Goal: Information Seeking & Learning: Learn about a topic

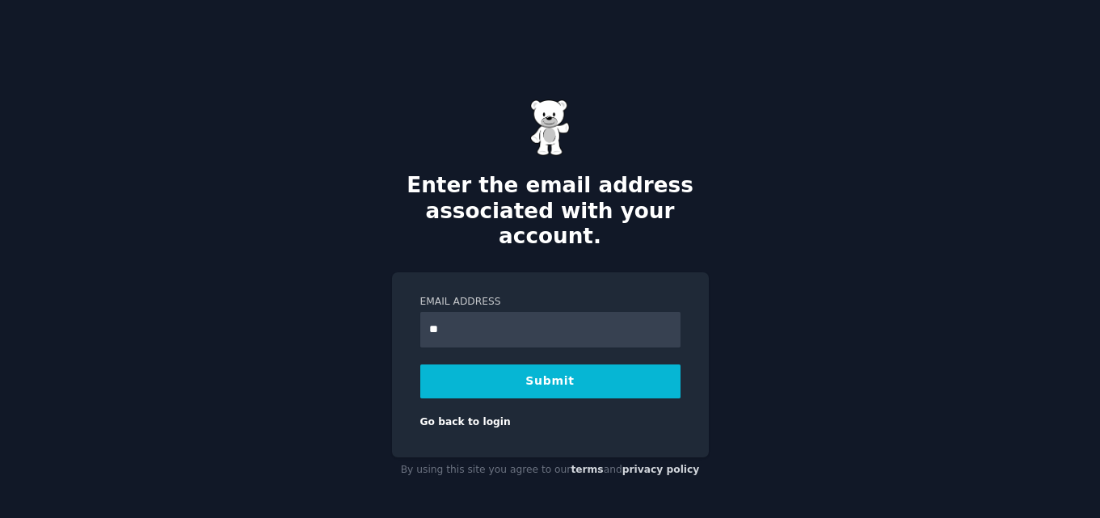
type input "**********"
click at [555, 373] on button "Submit" at bounding box center [550, 381] width 260 height 34
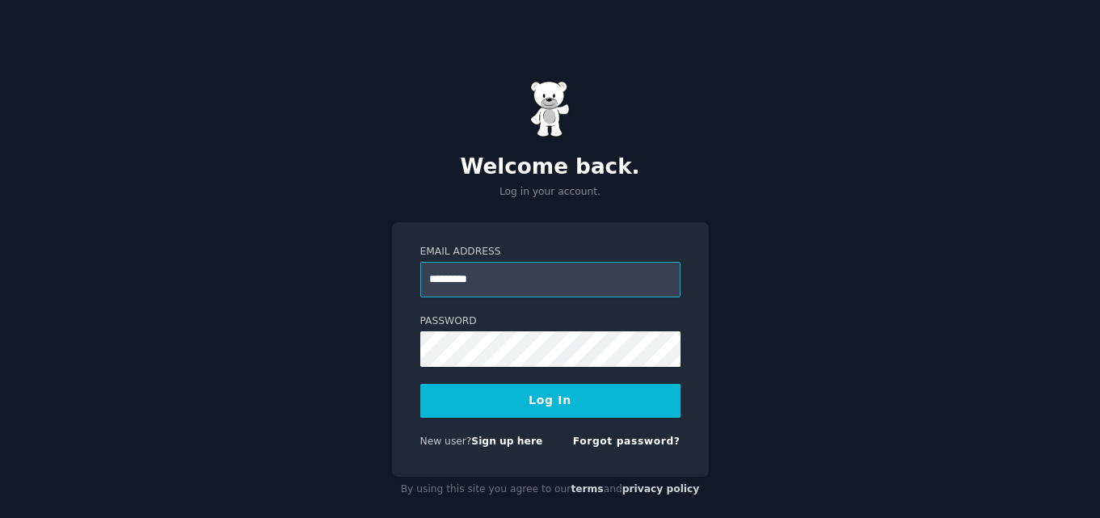
click at [508, 273] on input "*********" at bounding box center [550, 280] width 260 height 36
type input "**********"
click at [583, 402] on button "Log In" at bounding box center [550, 401] width 260 height 34
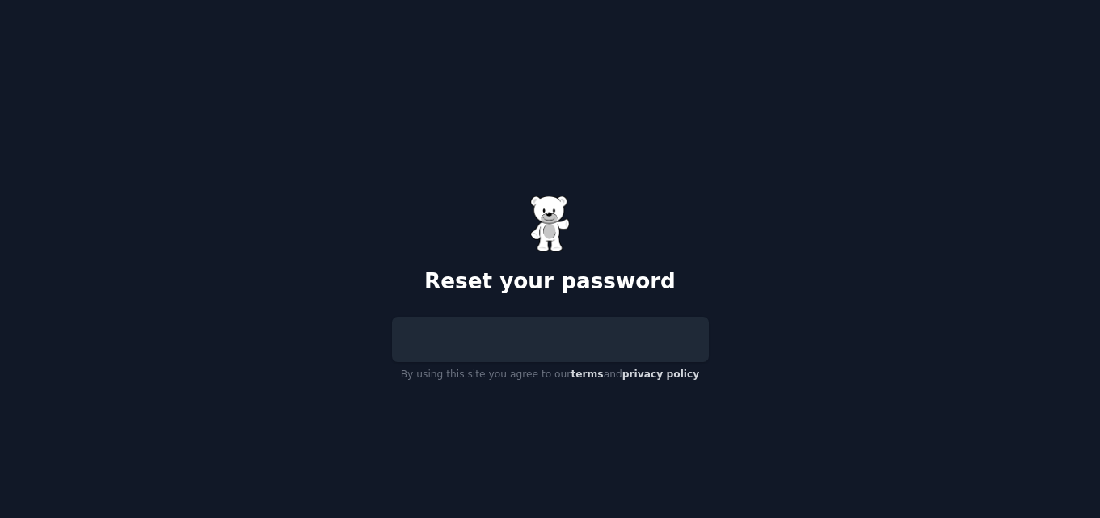
click at [507, 347] on div at bounding box center [550, 339] width 317 height 45
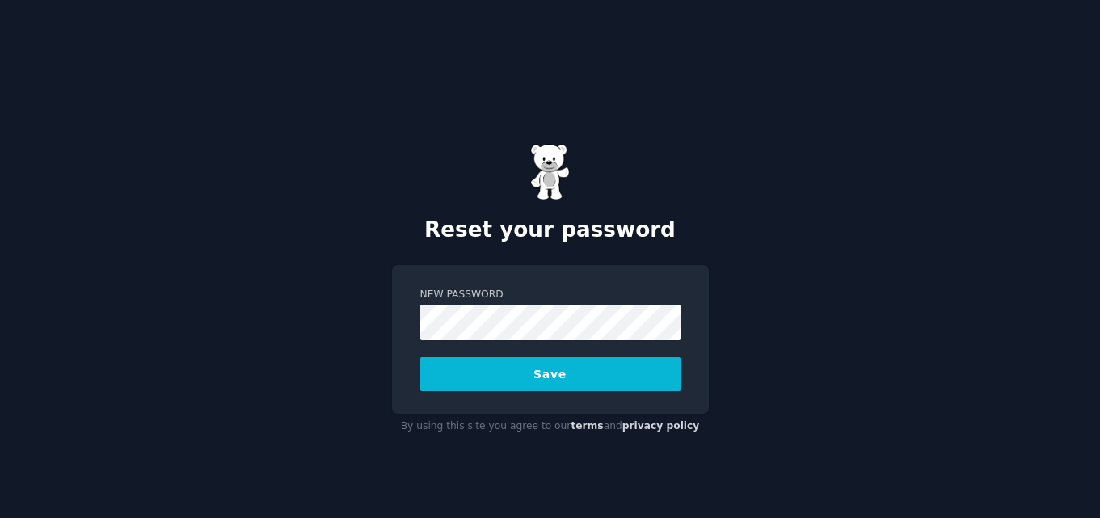
click at [520, 377] on button "Save" at bounding box center [550, 374] width 260 height 34
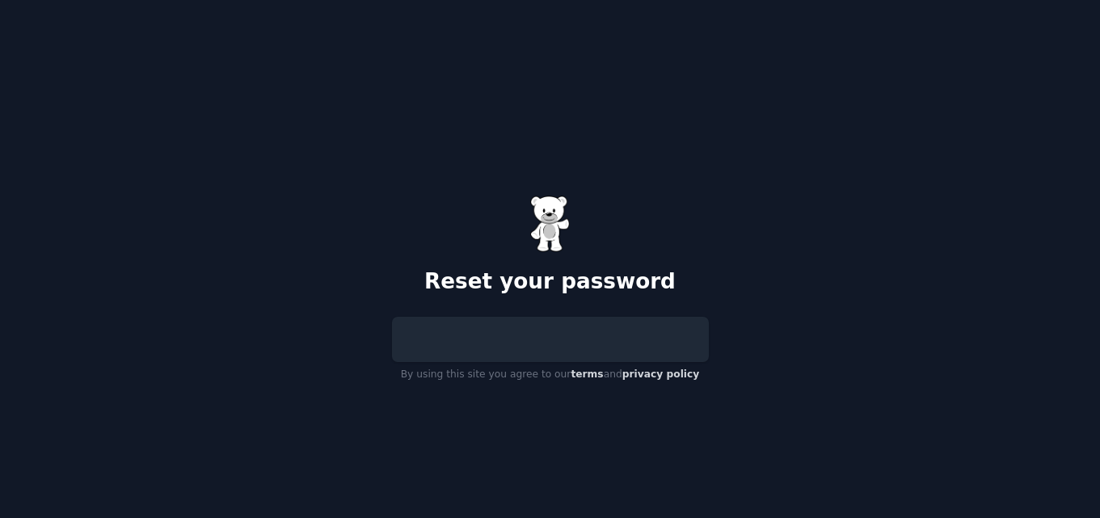
scroll to position [32, 0]
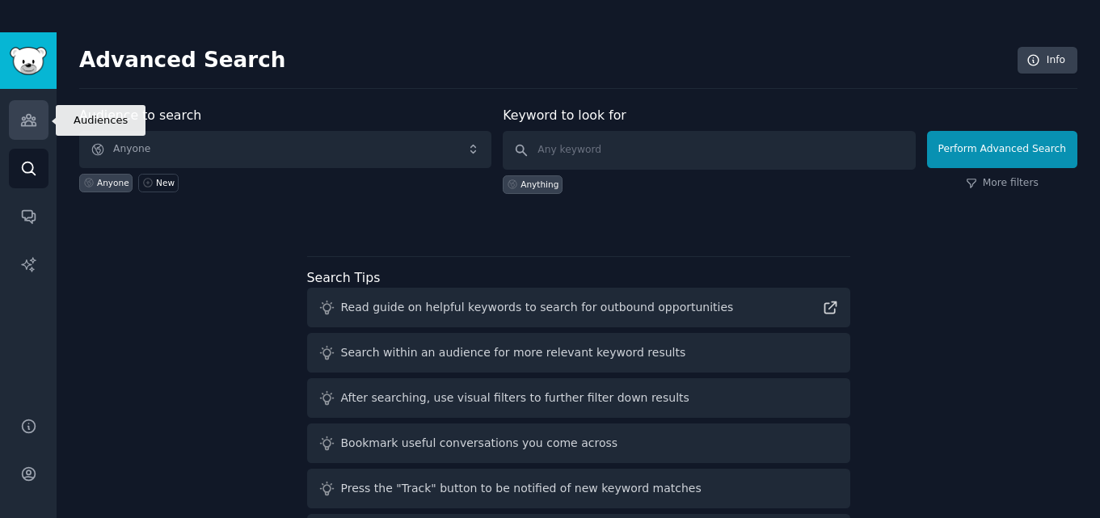
click at [28, 115] on icon "Sidebar" at bounding box center [28, 120] width 15 height 11
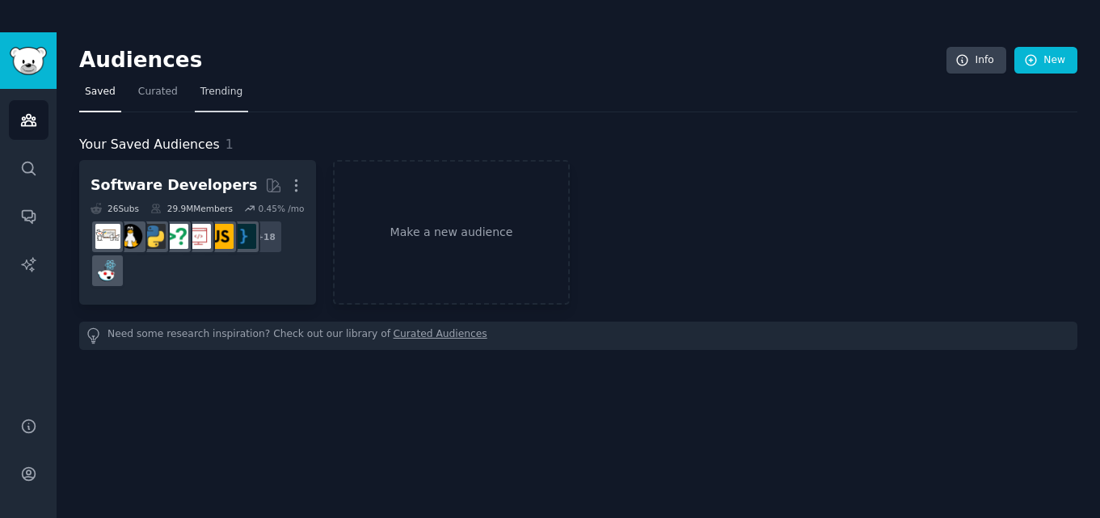
click at [213, 90] on span "Trending" at bounding box center [221, 92] width 42 height 15
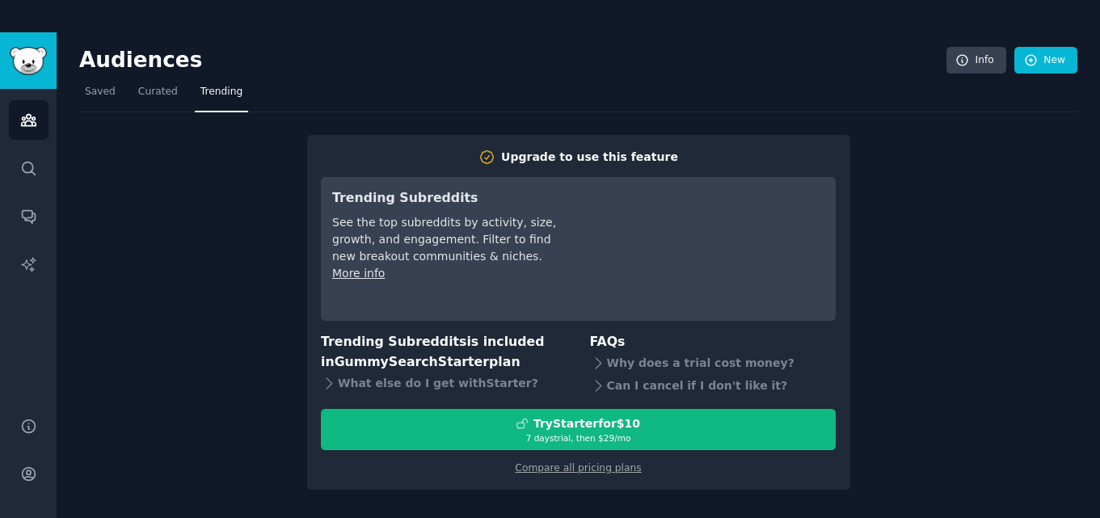
click at [432, 252] on div "See the top subreddits by activity, size, growth, and engagement. Filter to fin…" at bounding box center [445, 239] width 227 height 51
click at [48, 261] on div "Audiences Search Conversations AI Reports" at bounding box center [28, 243] width 57 height 309
click at [40, 261] on link "AI Reports" at bounding box center [29, 265] width 40 height 40
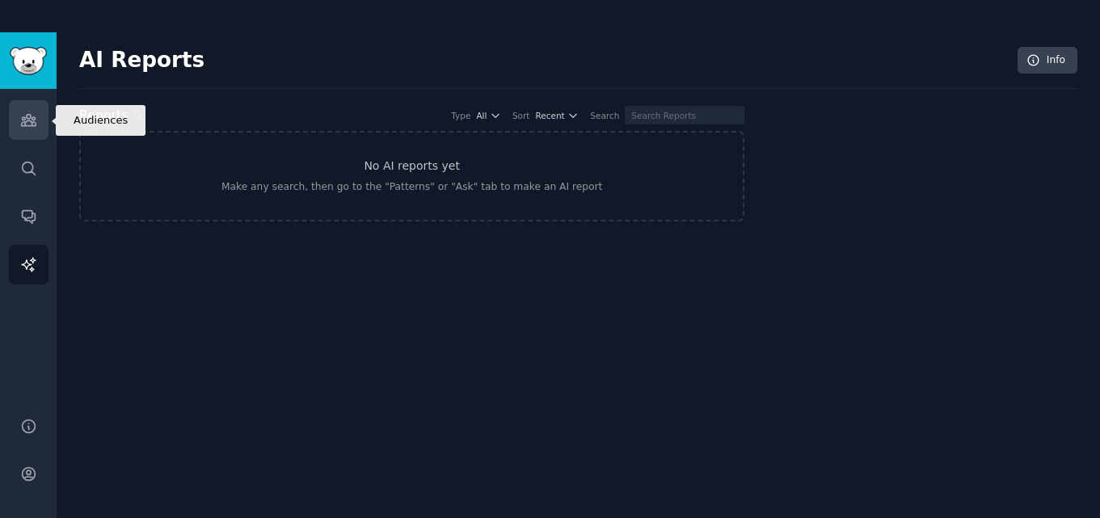
click at [12, 126] on link "Audiences" at bounding box center [29, 120] width 40 height 40
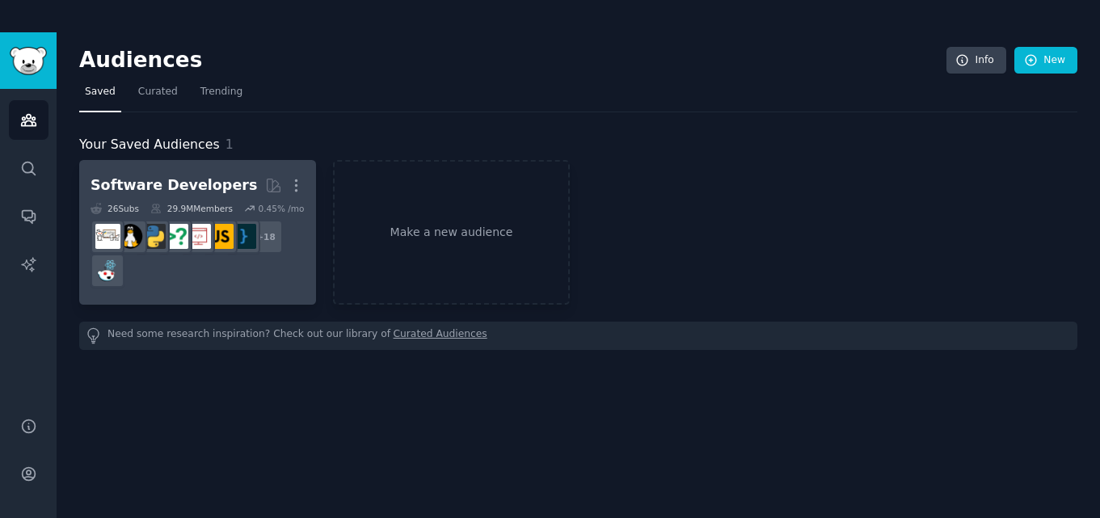
click at [226, 172] on h2 "Software Developers More" at bounding box center [198, 185] width 214 height 28
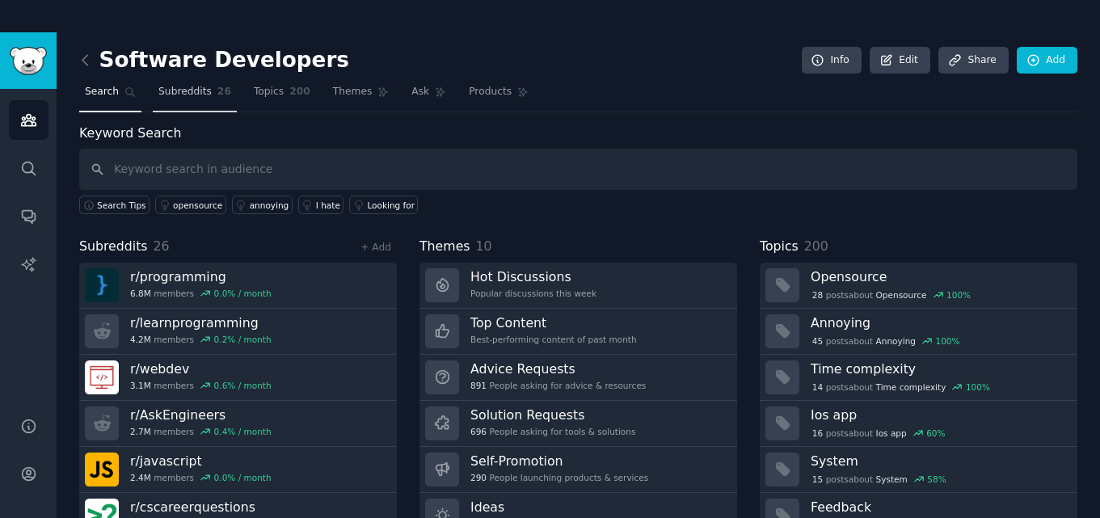
click at [204, 94] on link "Subreddits 26" at bounding box center [195, 95] width 84 height 33
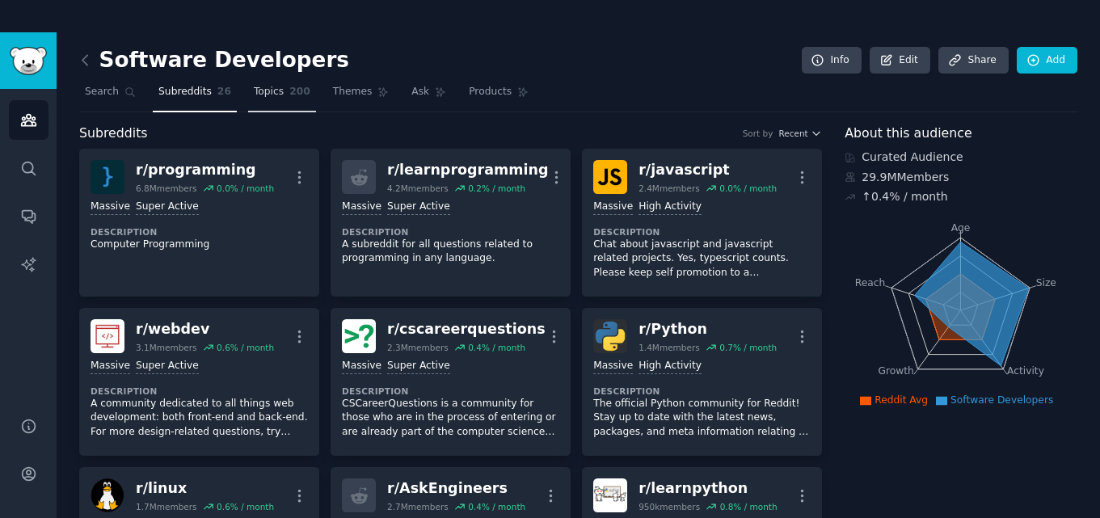
click at [252, 82] on link "Topics 200" at bounding box center [282, 95] width 68 height 33
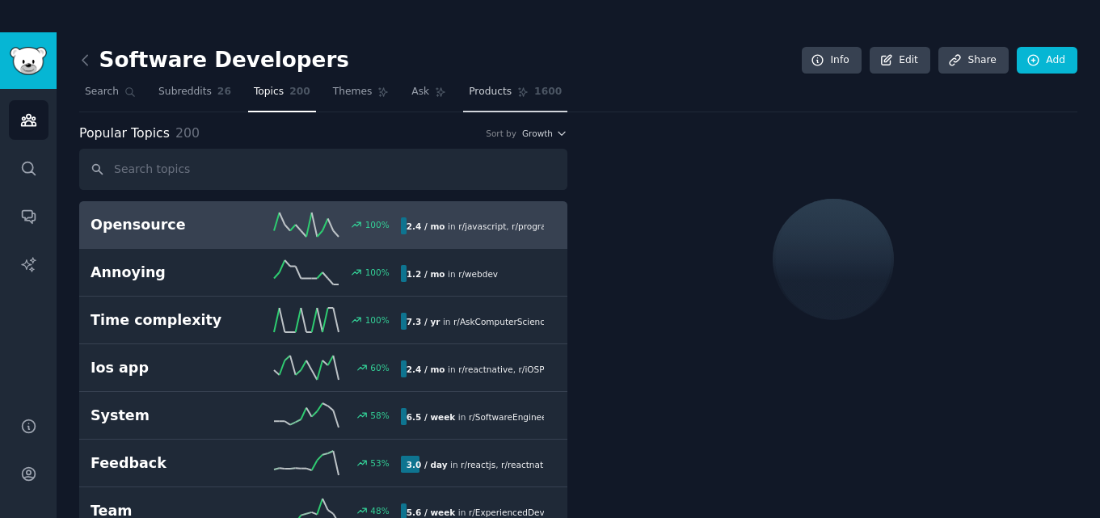
click at [469, 87] on span "Products" at bounding box center [490, 92] width 43 height 15
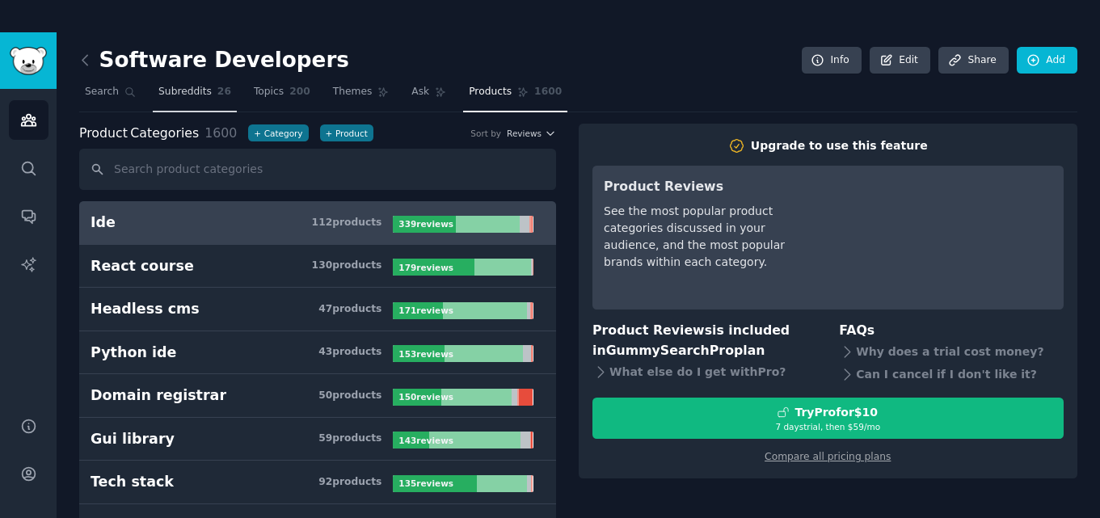
click at [194, 94] on span "Subreddits" at bounding box center [184, 92] width 53 height 15
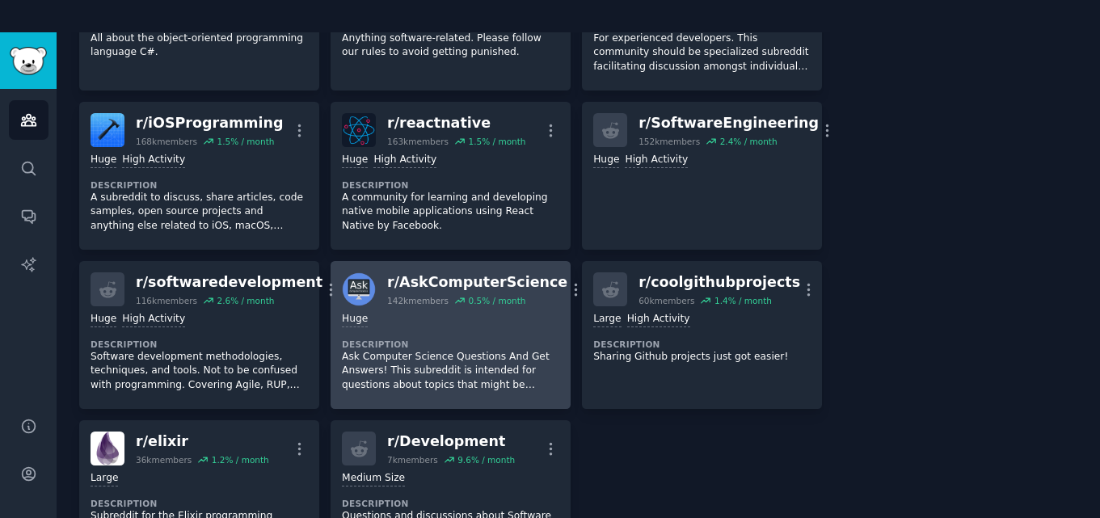
scroll to position [889, 0]
